Goal: Use online tool/utility: Use online tool/utility

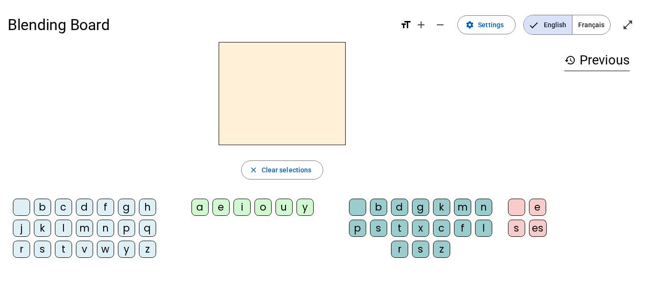
scroll to position [0, 0]
click at [240, 209] on div "i" at bounding box center [242, 206] width 17 height 17
click at [481, 228] on div "l" at bounding box center [483, 227] width 17 height 17
click at [86, 226] on div "m" at bounding box center [84, 227] width 17 height 17
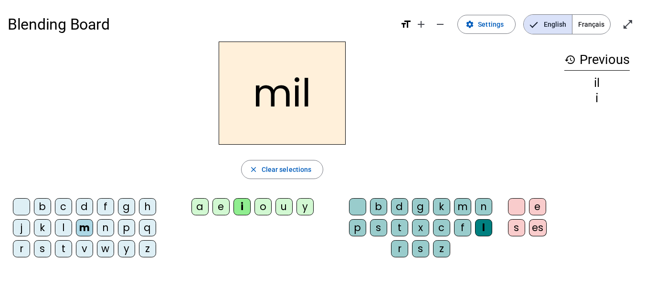
click at [209, 207] on div "a" at bounding box center [200, 206] width 17 height 17
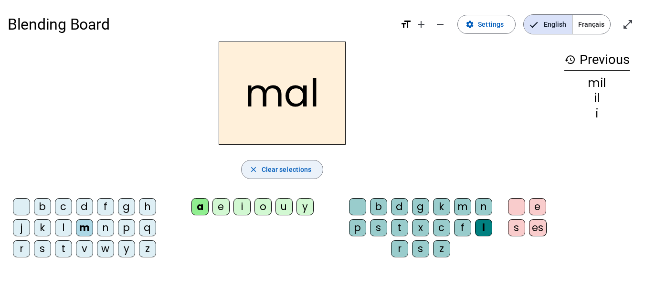
click at [285, 171] on span "Clear selections" at bounding box center [287, 169] width 50 height 11
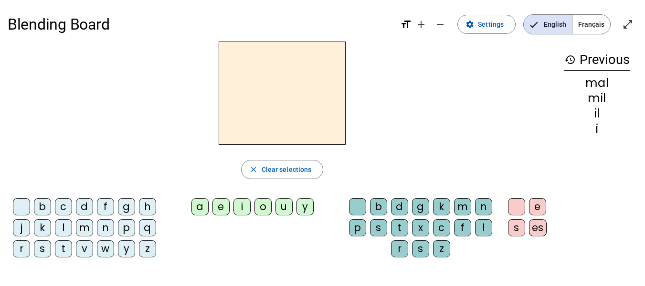
click at [80, 225] on div "m" at bounding box center [84, 227] width 17 height 17
click at [200, 207] on div "a" at bounding box center [200, 206] width 17 height 17
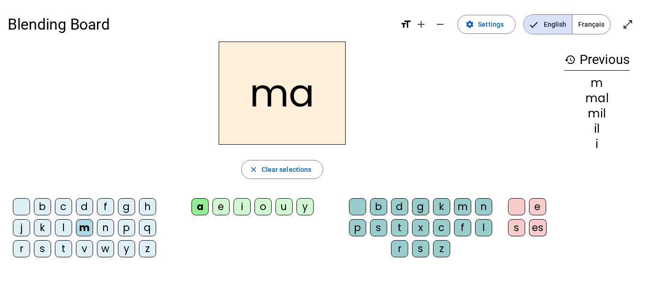
click at [63, 229] on div "l" at bounding box center [63, 227] width 17 height 17
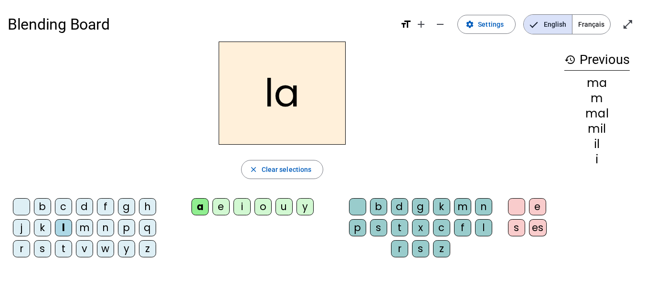
click at [278, 206] on div "u" at bounding box center [284, 206] width 17 height 17
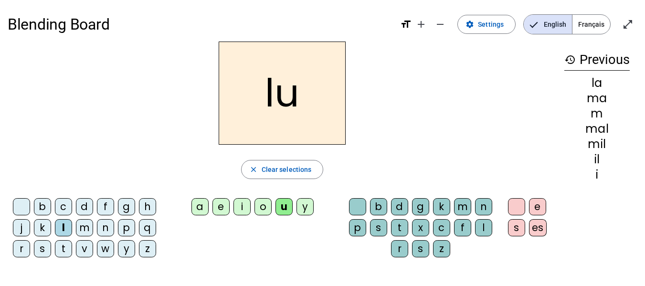
click at [87, 207] on div "d" at bounding box center [84, 206] width 17 height 17
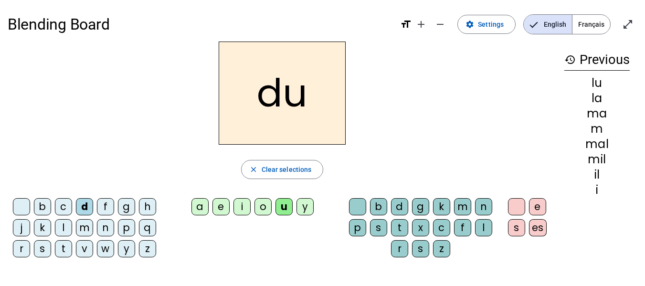
click at [59, 246] on div "t" at bounding box center [63, 248] width 17 height 17
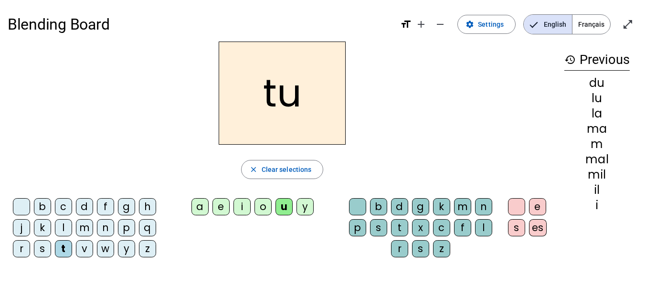
click at [225, 206] on div "e" at bounding box center [221, 206] width 17 height 17
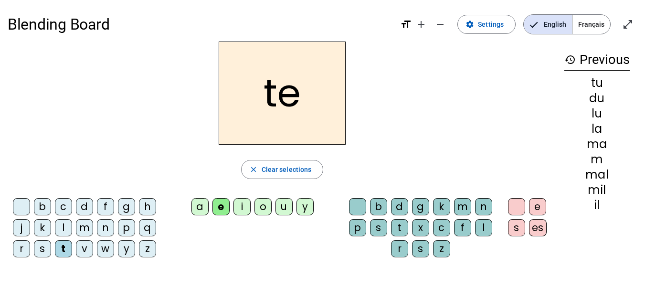
click at [286, 203] on div "u" at bounding box center [284, 206] width 17 height 17
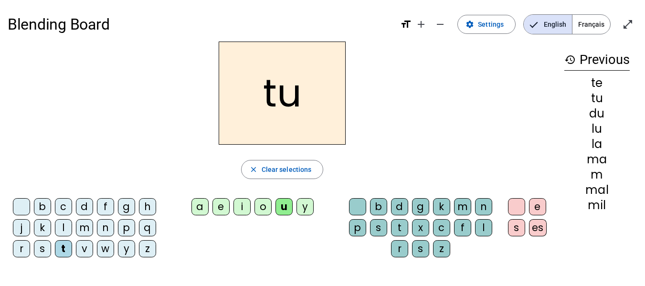
click at [86, 205] on div "d" at bounding box center [84, 206] width 17 height 17
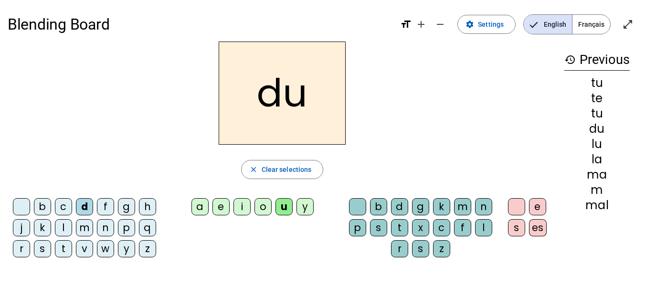
click at [223, 206] on div "e" at bounding box center [221, 206] width 17 height 17
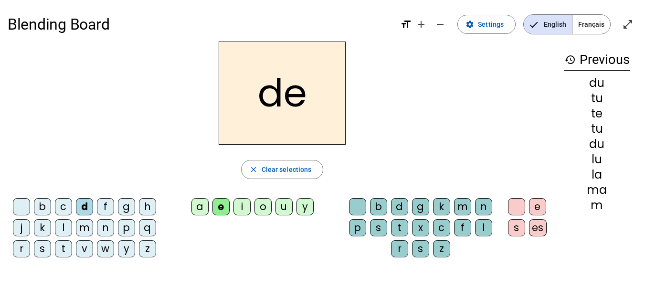
click at [27, 231] on div "j" at bounding box center [21, 227] width 17 height 17
